Goal: Information Seeking & Learning: Learn about a topic

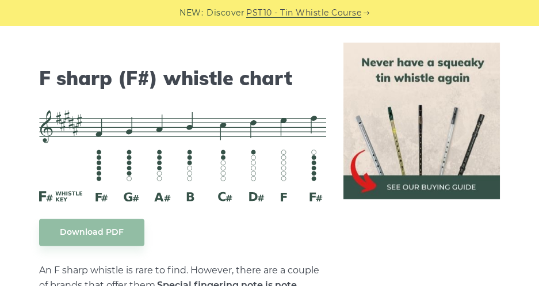
scroll to position [5405, 0]
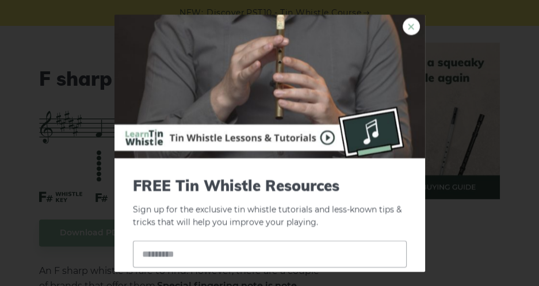
drag, startPoint x: 405, startPoint y: 27, endPoint x: 515, endPoint y: 13, distance: 110.8
click at [405, 27] on link "×" at bounding box center [411, 26] width 17 height 17
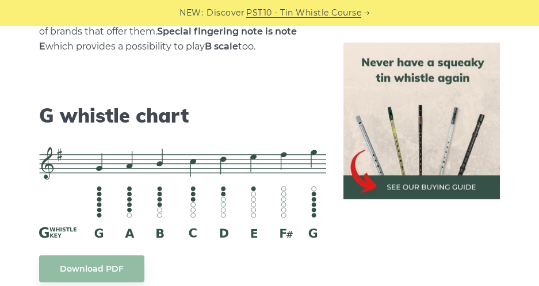
scroll to position [5663, 0]
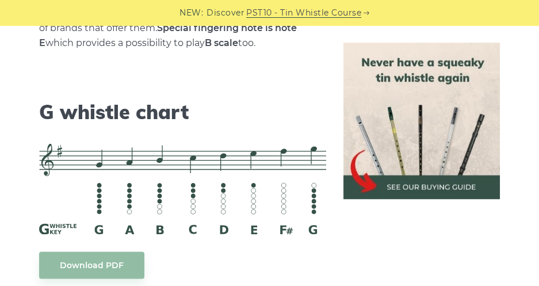
click at [39, 106] on h2 "G whistle chart" at bounding box center [182, 112] width 287 height 24
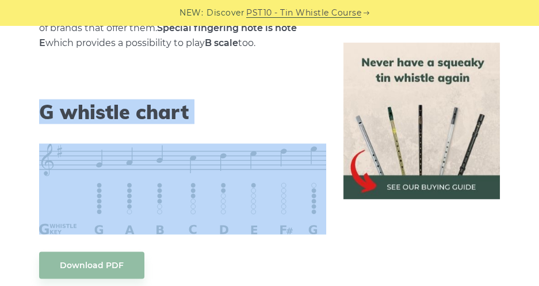
drag, startPoint x: 43, startPoint y: 105, endPoint x: 332, endPoint y: 230, distance: 315.4
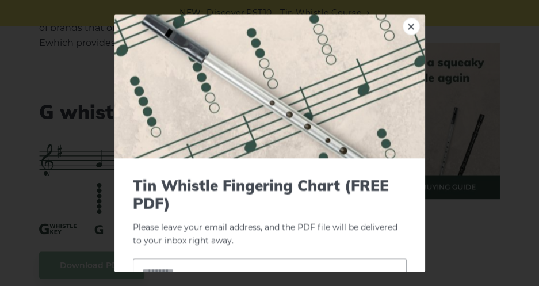
drag, startPoint x: 332, startPoint y: 230, endPoint x: 499, endPoint y: 66, distance: 234.7
click at [509, 62] on div "× Tin Whistle Fingering Chart (FREE PDF) Please leave your email address, and t…" at bounding box center [269, 143] width 539 height 286
click at [403, 25] on link "×" at bounding box center [411, 26] width 17 height 17
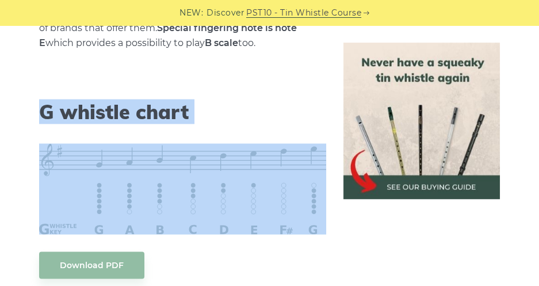
drag, startPoint x: 40, startPoint y: 108, endPoint x: 326, endPoint y: 209, distance: 302.8
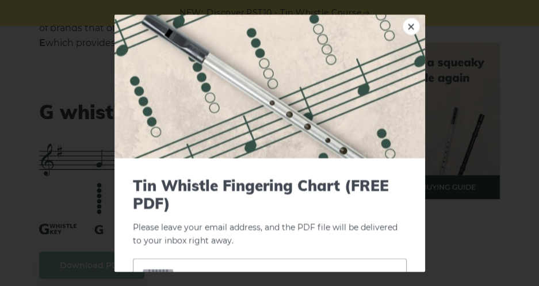
drag, startPoint x: 216, startPoint y: 173, endPoint x: 488, endPoint y: 131, distance: 275.9
click at [498, 140] on div "× Tin Whistle Fingering Chart (FREE PDF) Please leave your email address, and t…" at bounding box center [269, 143] width 539 height 286
drag, startPoint x: 403, startPoint y: 29, endPoint x: 426, endPoint y: 38, distance: 24.8
click at [403, 29] on link "×" at bounding box center [411, 26] width 17 height 17
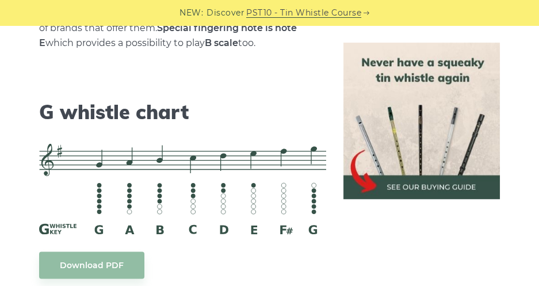
drag, startPoint x: 442, startPoint y: 127, endPoint x: 452, endPoint y: 127, distance: 9.8
click at [442, 127] on img at bounding box center [421, 121] width 156 height 156
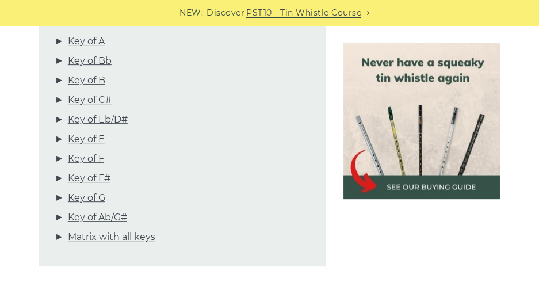
scroll to position [506, 0]
click at [122, 237] on link "Matrix with all keys" at bounding box center [111, 236] width 87 height 15
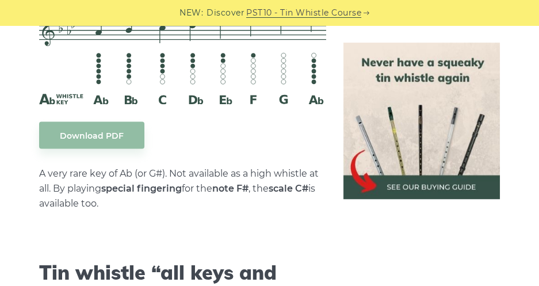
scroll to position [6285, 0]
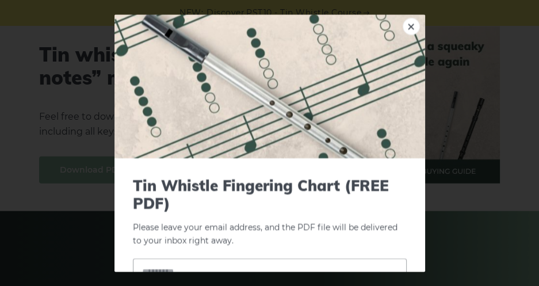
click at [86, 169] on div "× Tin Whistle Fingering Chart (FREE PDF) Please leave your email address, and t…" at bounding box center [269, 143] width 539 height 286
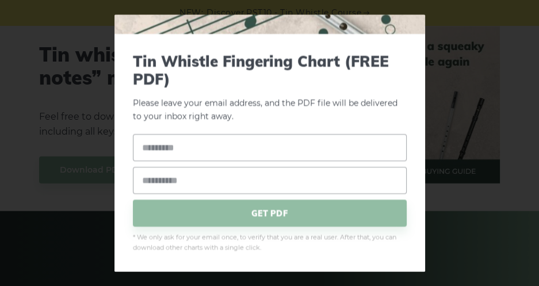
scroll to position [0, 0]
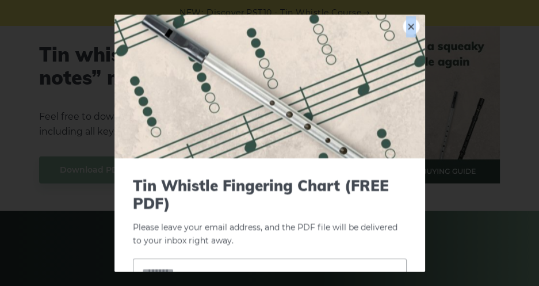
click at [403, 23] on link "×" at bounding box center [411, 26] width 17 height 17
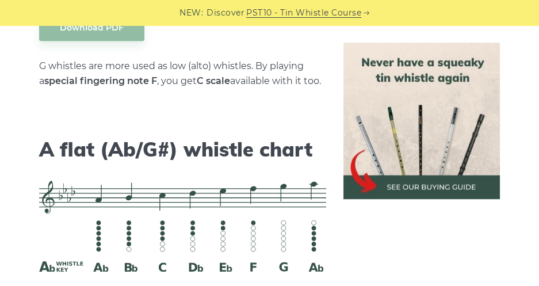
scroll to position [5899, 0]
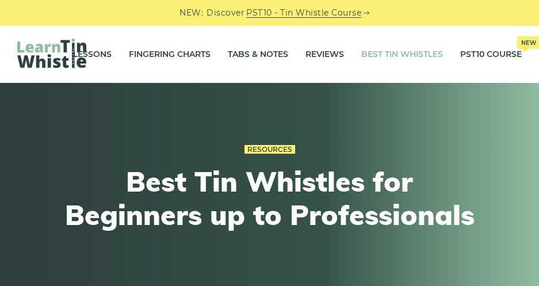
click at [204, 132] on div "Resources Best Tin Whistles for Beginners up to Professionals" at bounding box center [269, 192] width 423 height 157
